Goal: Check status

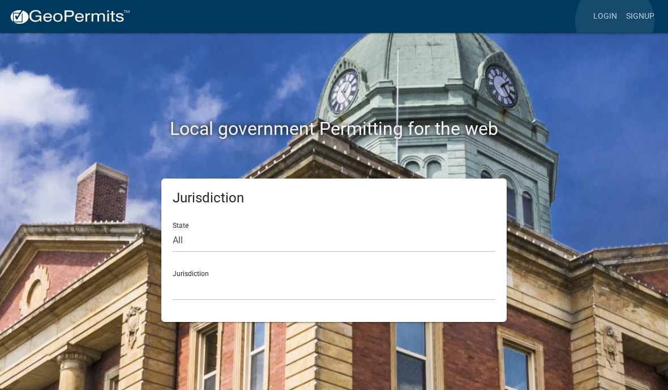
click at [613, 18] on link "Login" at bounding box center [605, 17] width 33 height 22
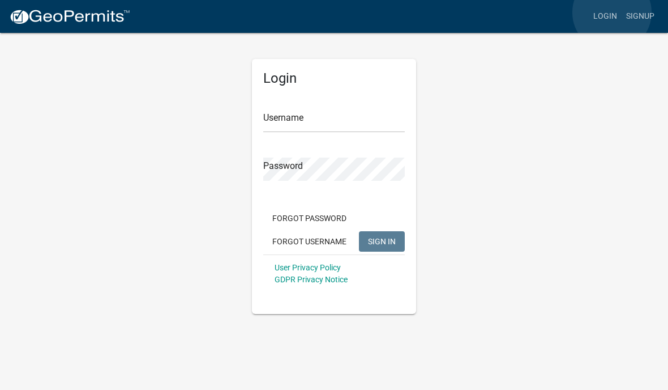
click at [613, 13] on link "Login" at bounding box center [605, 17] width 33 height 22
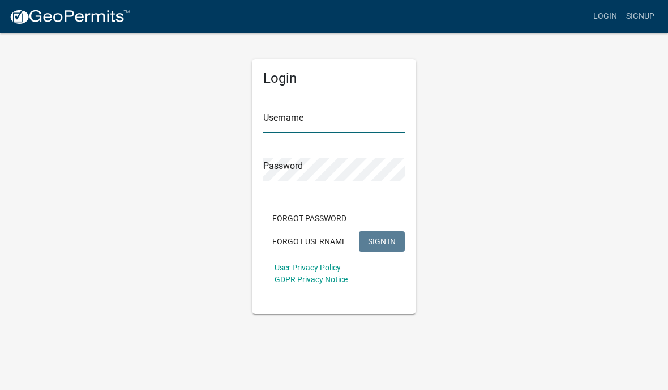
click at [305, 120] on input "Username" at bounding box center [334, 120] width 142 height 23
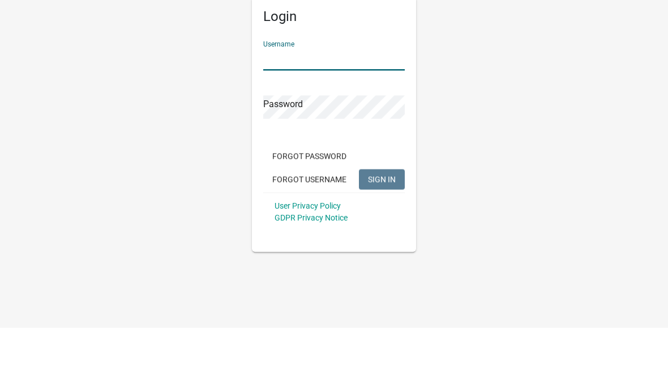
type input "Blackdiamond1123"
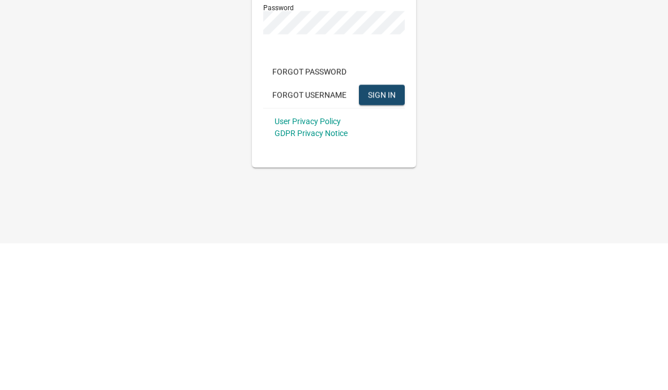
click at [382, 236] on span "SIGN IN" at bounding box center [382, 240] width 28 height 9
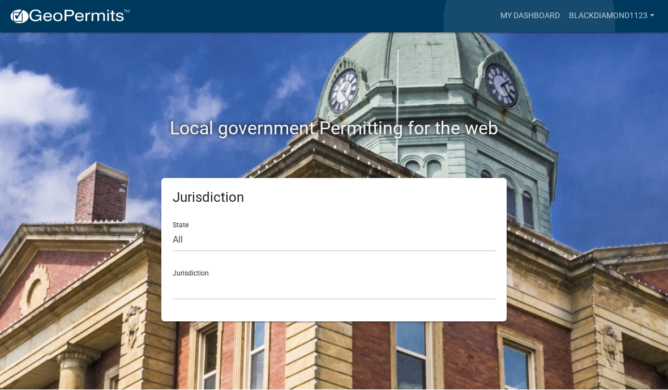
click at [529, 22] on link "My Dashboard" at bounding box center [530, 17] width 69 height 22
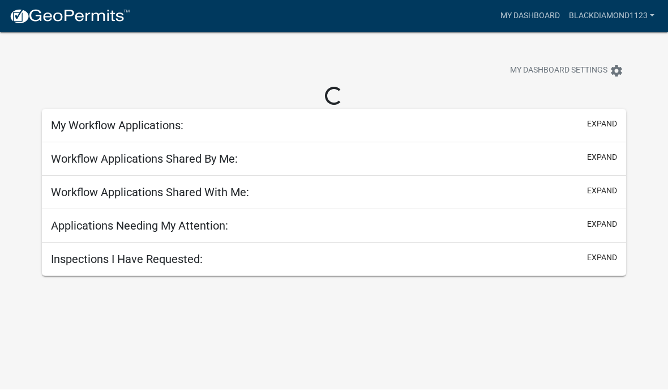
scroll to position [1, 0]
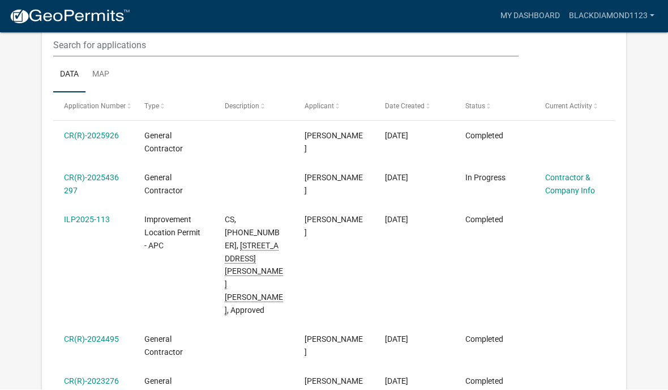
scroll to position [161, 0]
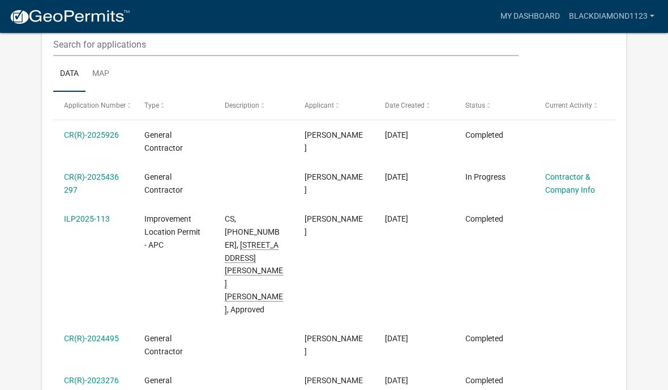
click at [93, 220] on link "ILP2025-113" at bounding box center [87, 218] width 46 height 9
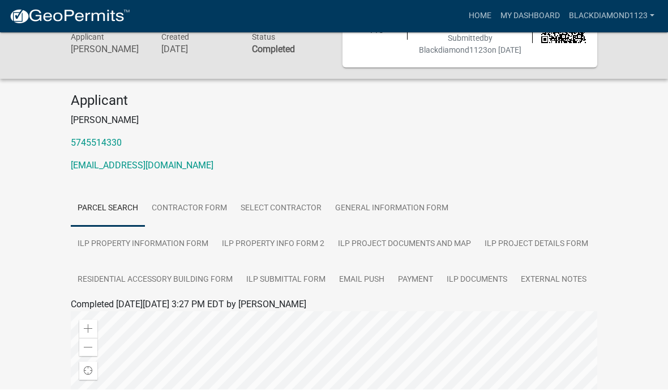
scroll to position [70, 0]
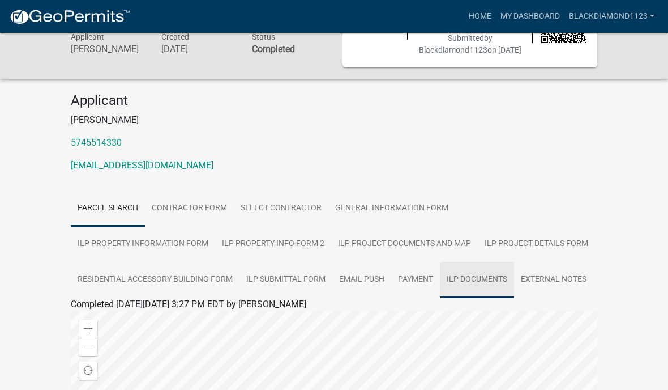
click at [490, 288] on link "ILP Documents" at bounding box center [477, 280] width 74 height 36
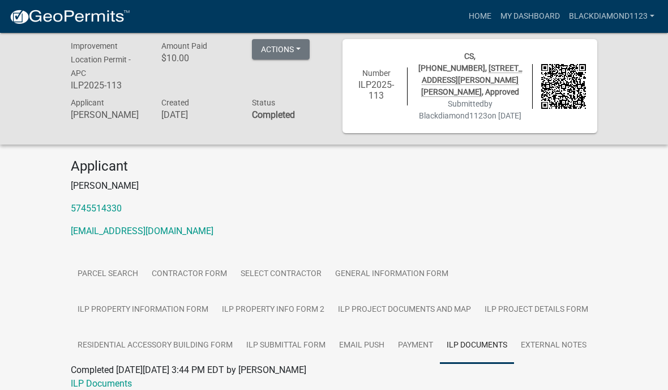
scroll to position [0, 0]
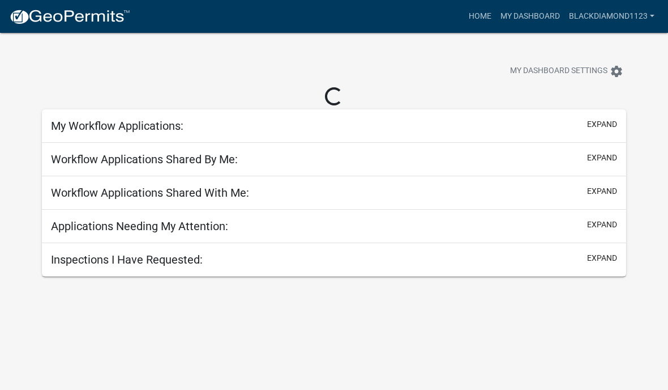
scroll to position [33, 0]
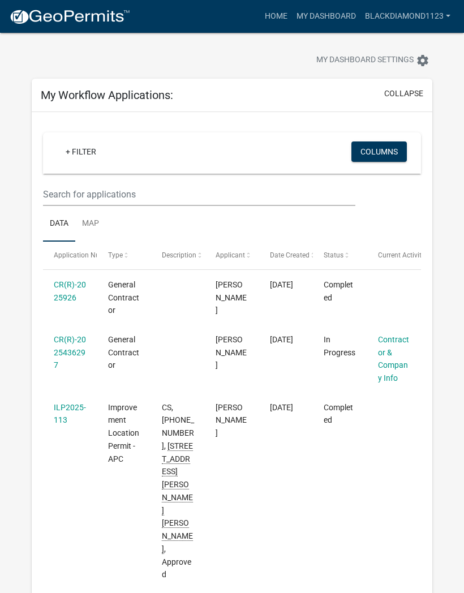
scroll to position [11, 0]
